Goal: Information Seeking & Learning: Learn about a topic

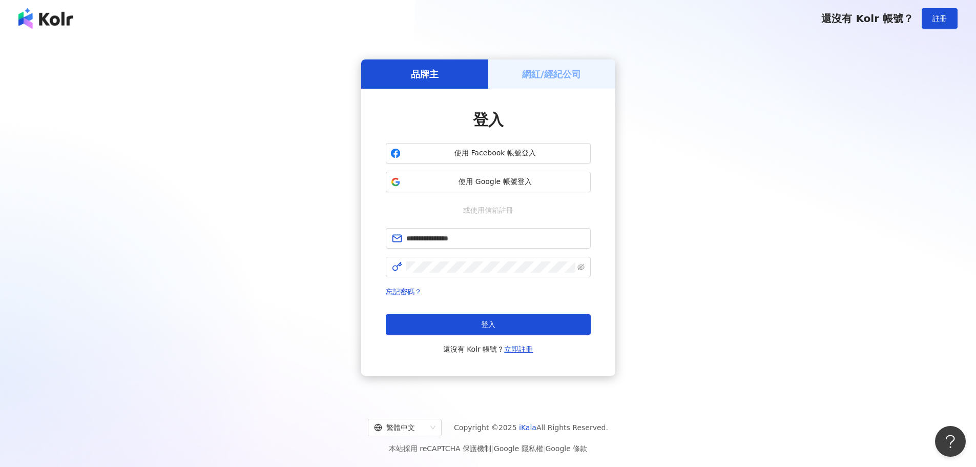
click button "登入" at bounding box center [488, 324] width 205 height 20
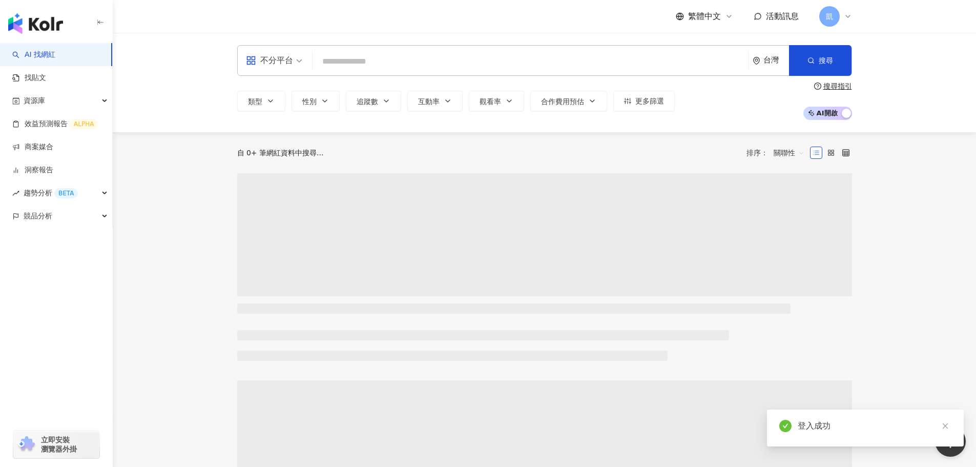
click at [372, 69] on input "search" at bounding box center [530, 61] width 427 height 19
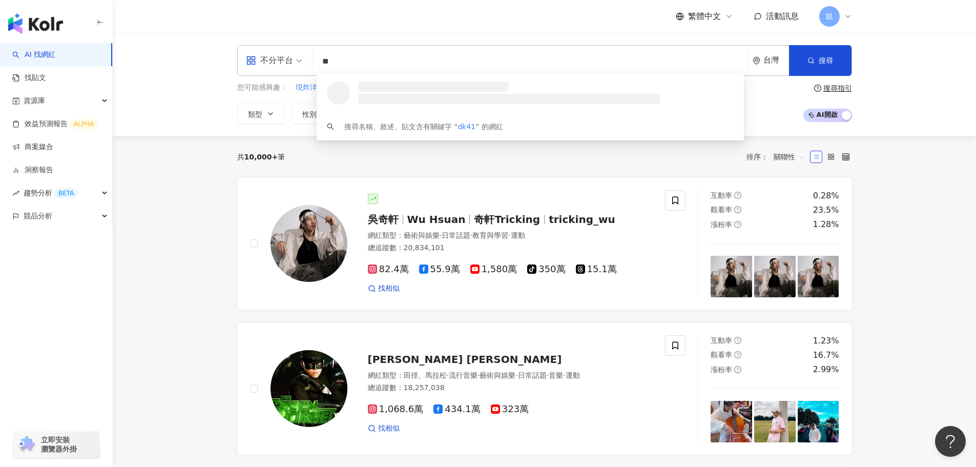
type input "*"
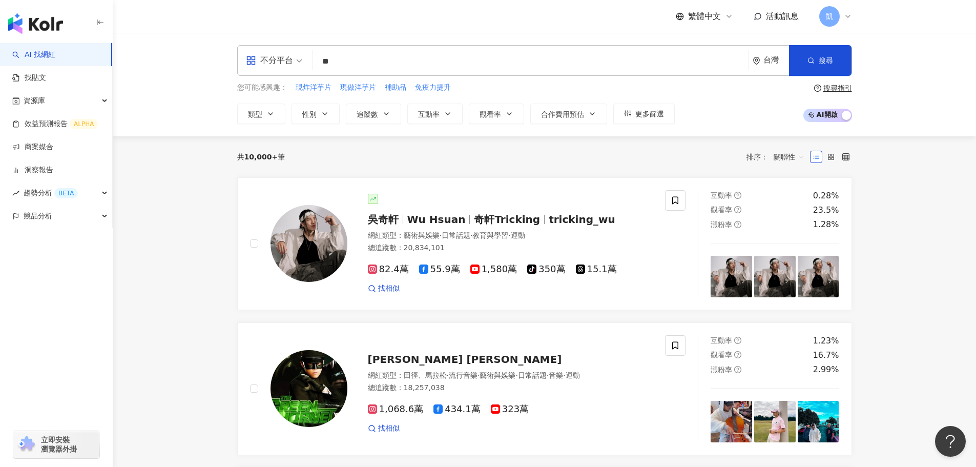
type input "**"
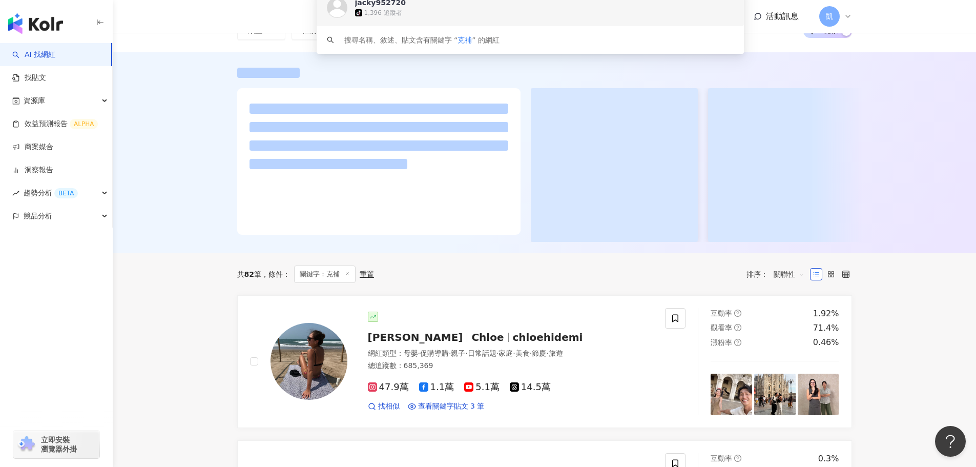
scroll to position [154, 0]
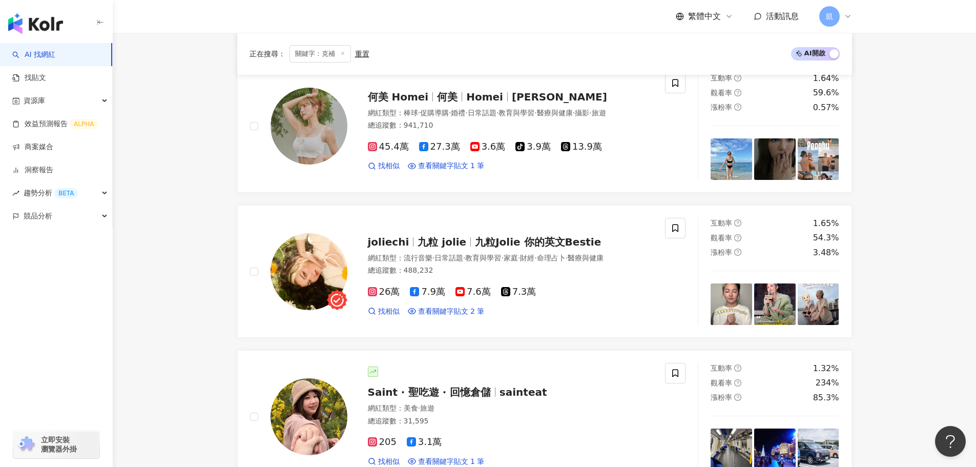
scroll to position [461, 0]
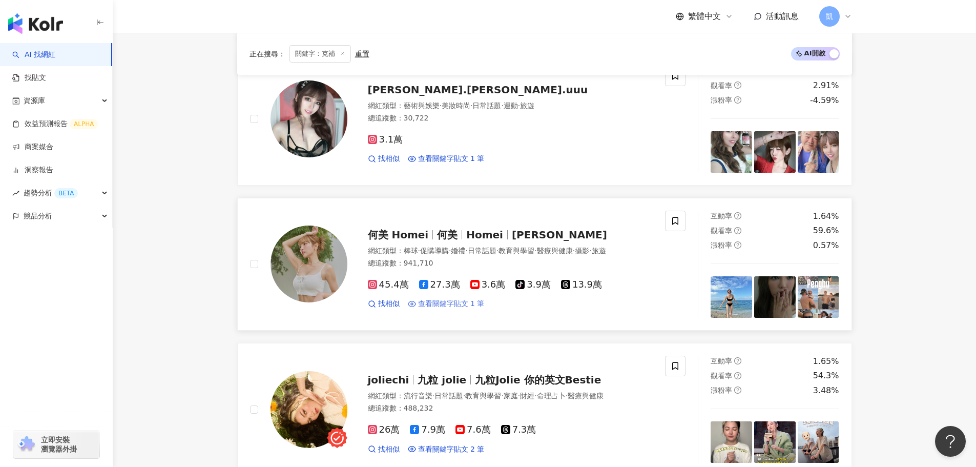
click at [437, 308] on span "查看關鍵字貼文 1 筆" at bounding box center [451, 304] width 67 height 10
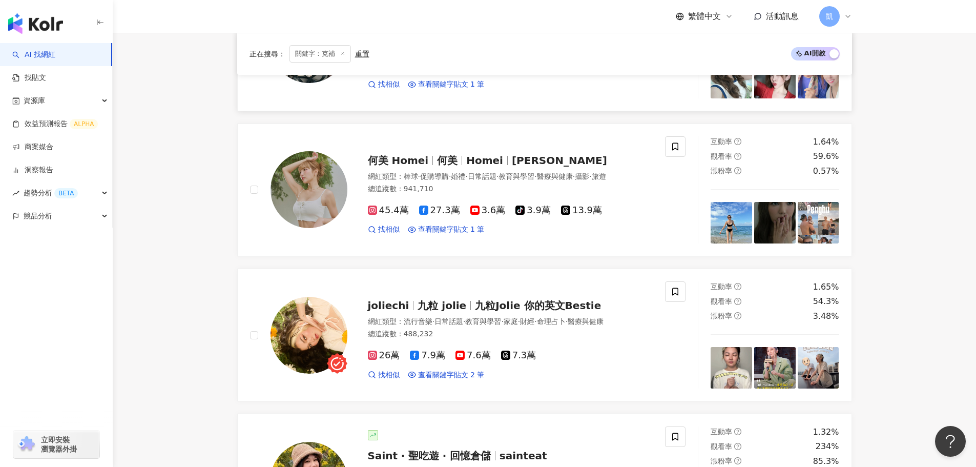
scroll to position [615, 0]
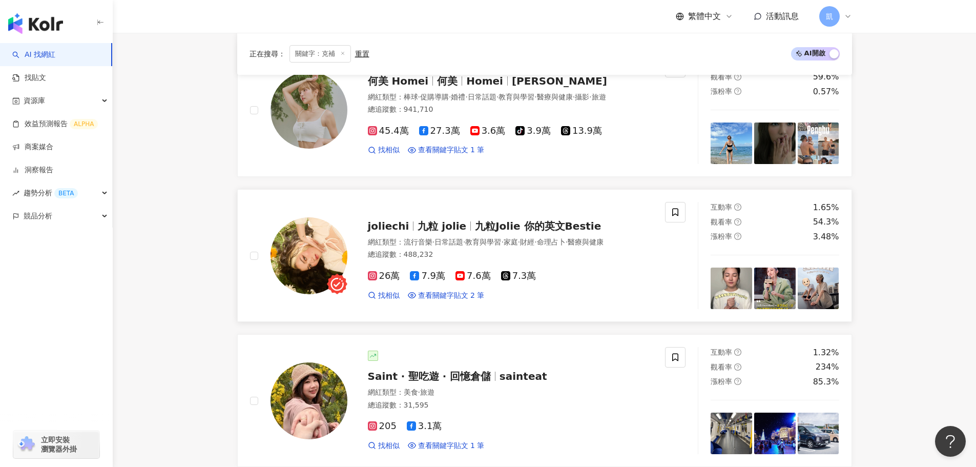
click at [443, 227] on span "九粒 jolie" at bounding box center [442, 226] width 49 height 12
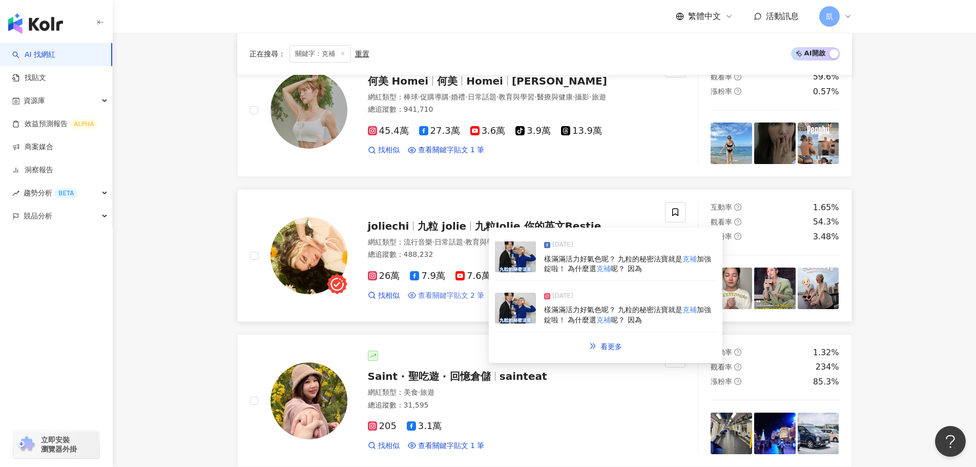
click at [421, 295] on span "查看關鍵字貼文 2 筆" at bounding box center [451, 295] width 67 height 10
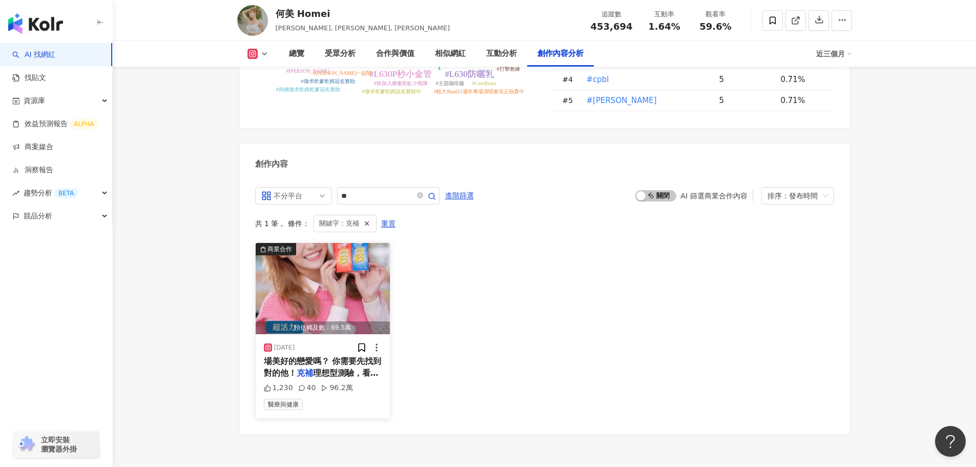
click at [328, 368] on span "理想型測驗，看看你適合的是陽光男孩、" at bounding box center [321, 378] width 115 height 21
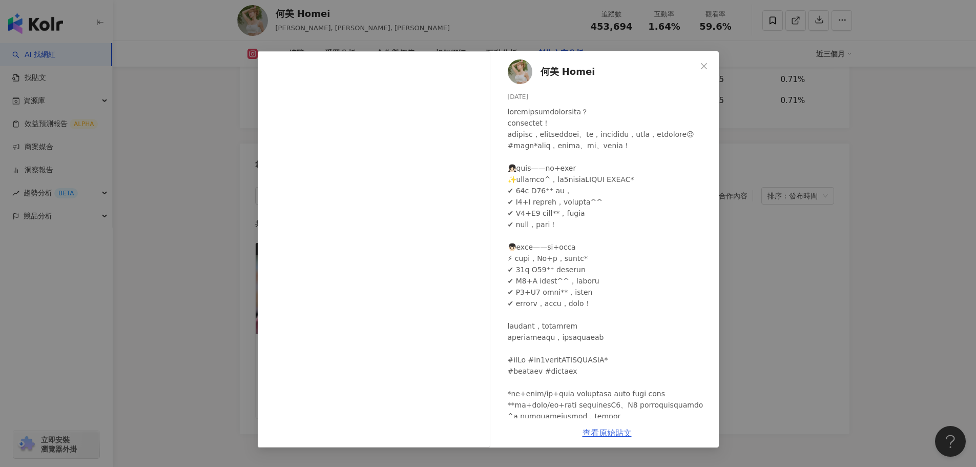
click at [602, 432] on link "查看原始貼文" at bounding box center [606, 433] width 49 height 10
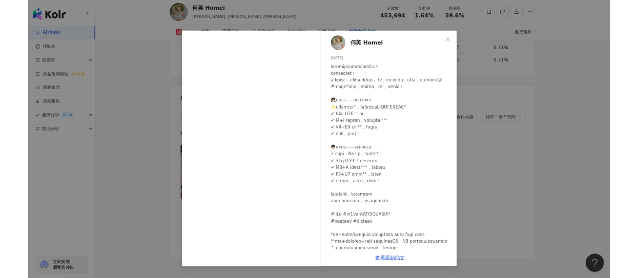
scroll to position [3201, 0]
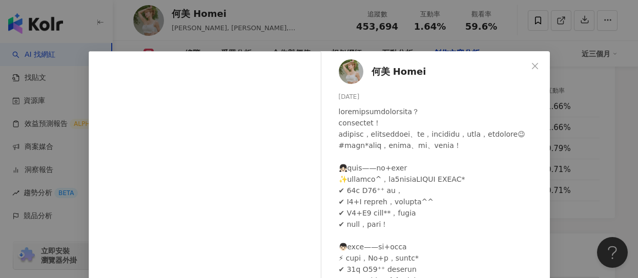
drag, startPoint x: 703, startPoint y: 59, endPoint x: 696, endPoint y: 71, distance: 13.8
click at [545, 59] on button "Close" at bounding box center [535, 66] width 20 height 20
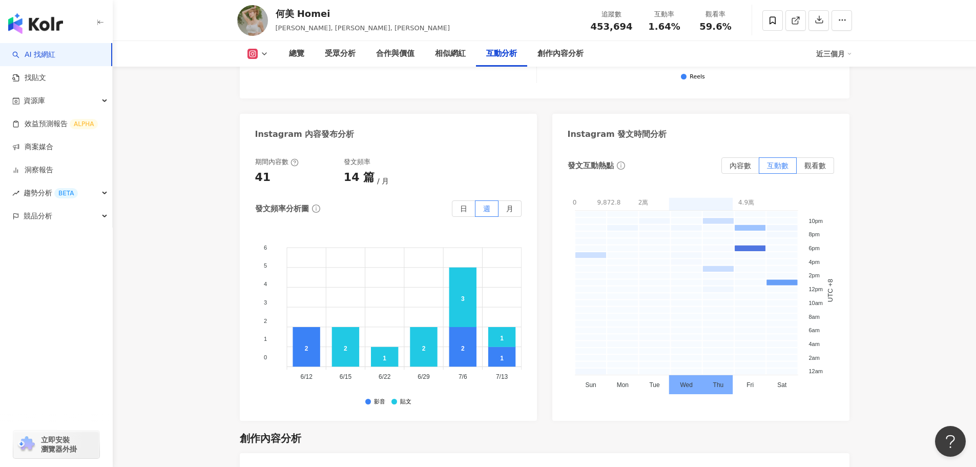
scroll to position [2655, 0]
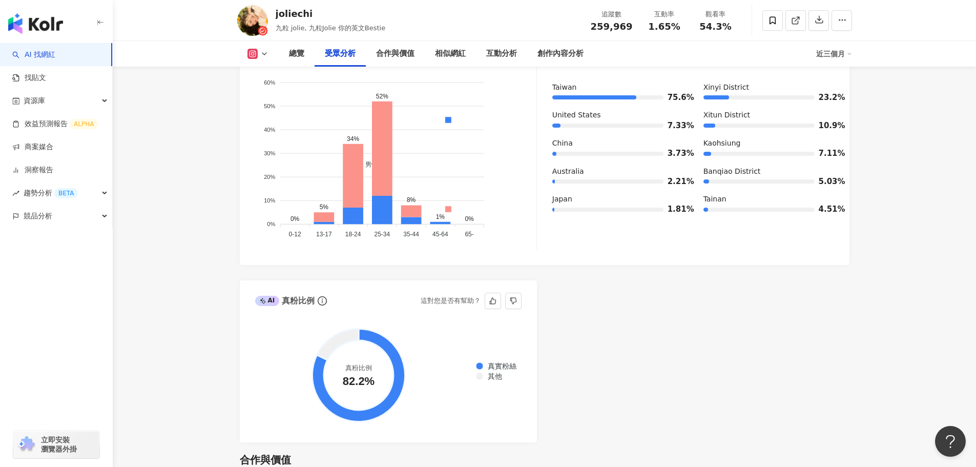
scroll to position [827, 0]
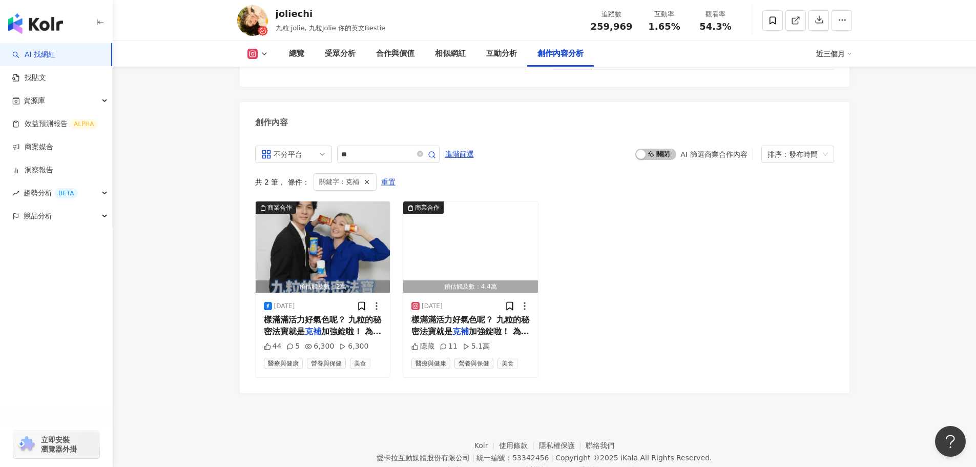
scroll to position [3196, 0]
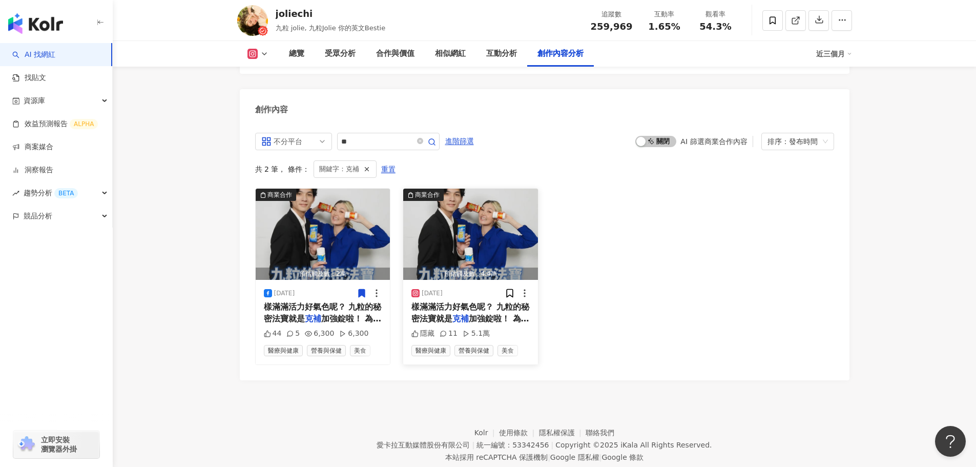
click at [458, 302] on span "樣滿滿活力好氣色呢？ 九粒的秘密法寶就是" at bounding box center [470, 312] width 118 height 21
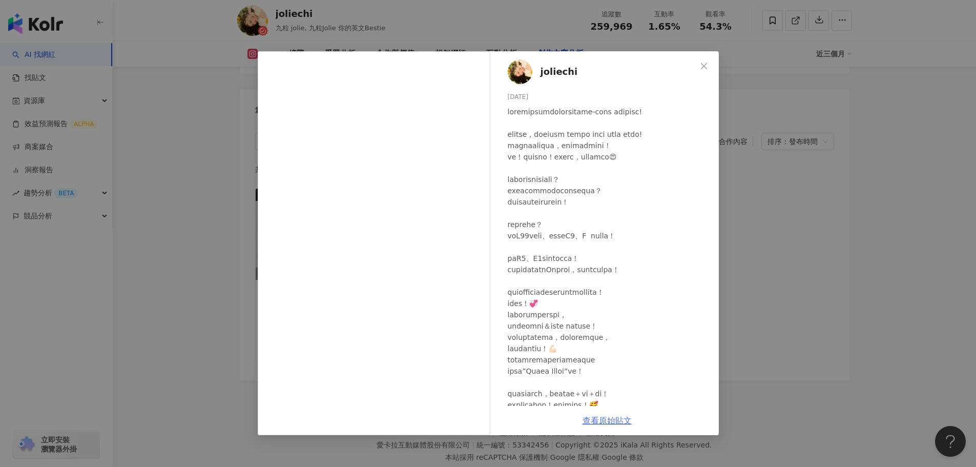
click at [615, 417] on link "查看原始貼文" at bounding box center [606, 420] width 49 height 10
